Goal: Transaction & Acquisition: Purchase product/service

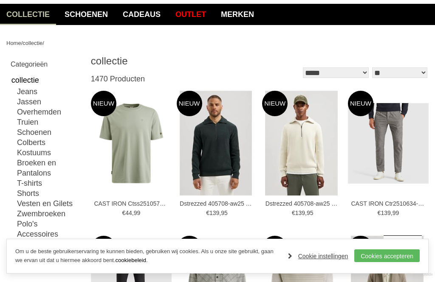
scroll to position [67, 0]
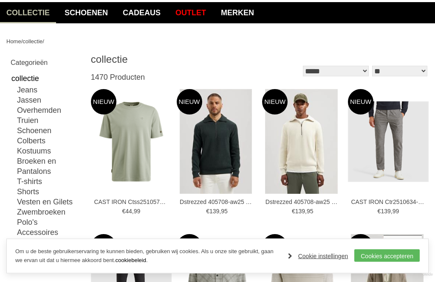
click at [21, 100] on link "Jassen" at bounding box center [49, 100] width 65 height 10
type input "**"
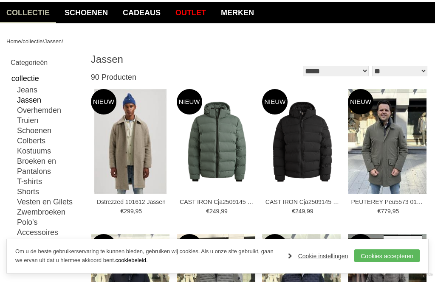
click at [379, 262] on link "Cookies accepteren" at bounding box center [386, 256] width 65 height 13
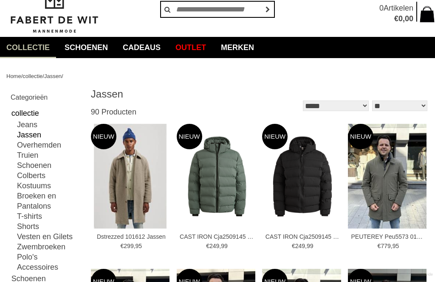
scroll to position [33, 0]
click at [0, 0] on img at bounding box center [0, 0] width 0 height 0
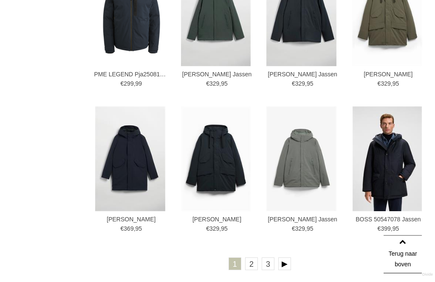
scroll to position [1211, 0]
click at [0, 0] on img at bounding box center [0, 0] width 0 height 0
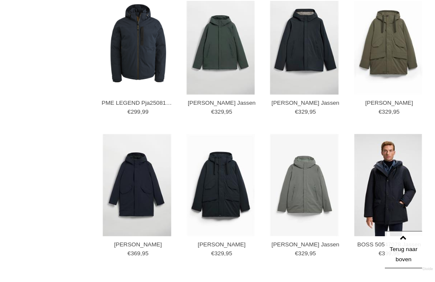
scroll to position [1256, 0]
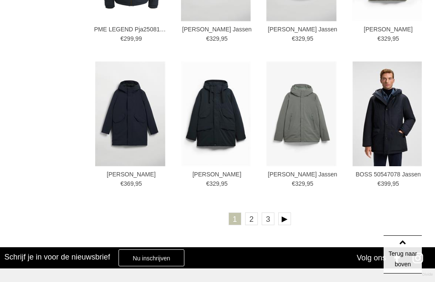
click at [247, 221] on link "2" at bounding box center [251, 219] width 13 height 13
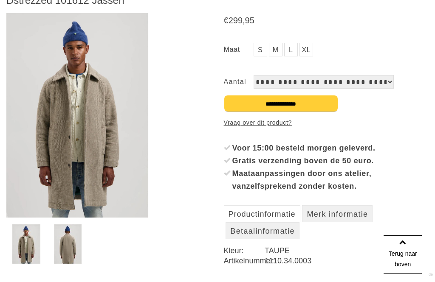
scroll to position [129, 0]
click at [274, 47] on link "M" at bounding box center [276, 49] width 14 height 14
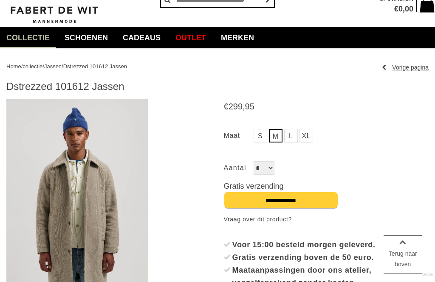
scroll to position [36, 0]
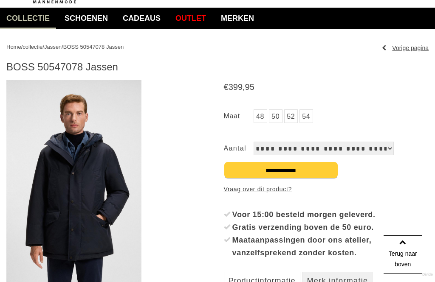
scroll to position [62, 0]
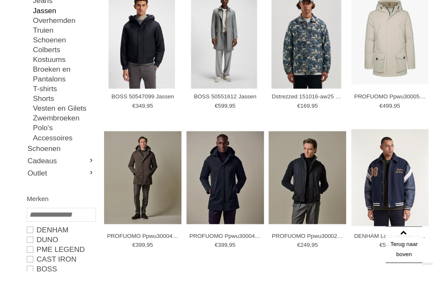
scroll to position [203, 0]
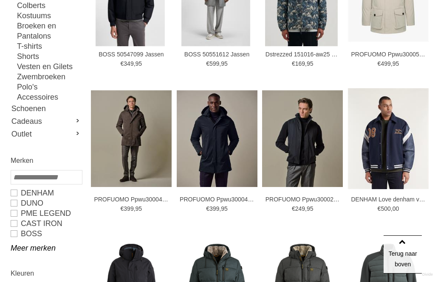
click at [0, 0] on img at bounding box center [0, 0] width 0 height 0
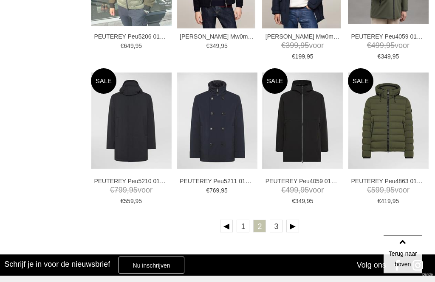
scroll to position [1239, 0]
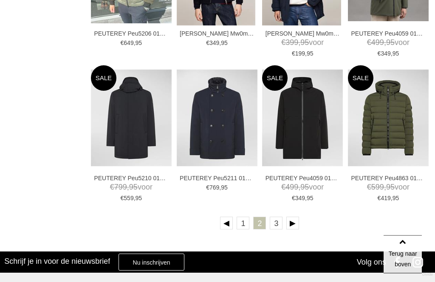
click at [274, 225] on link "3" at bounding box center [276, 223] width 13 height 13
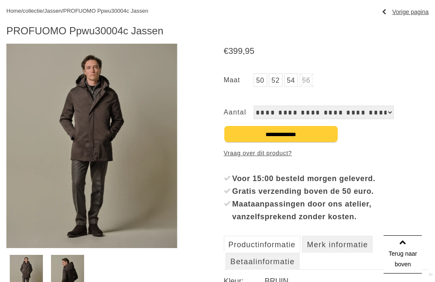
scroll to position [100, 0]
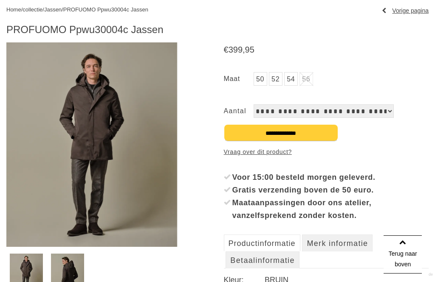
click at [69, 270] on img at bounding box center [68, 274] width 34 height 40
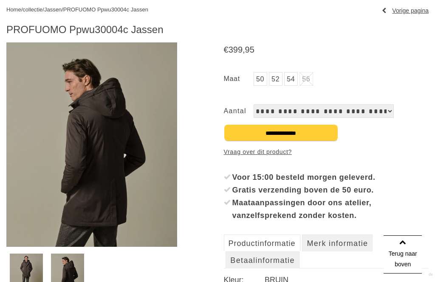
click at [26, 275] on img at bounding box center [27, 274] width 34 height 40
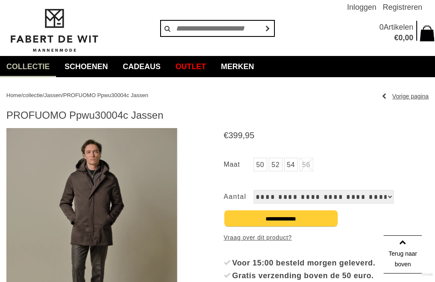
scroll to position [0, 0]
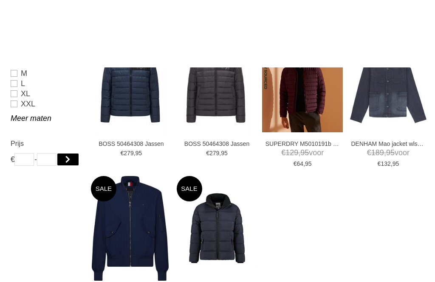
scroll to position [529, 0]
